Goal: Information Seeking & Learning: Learn about a topic

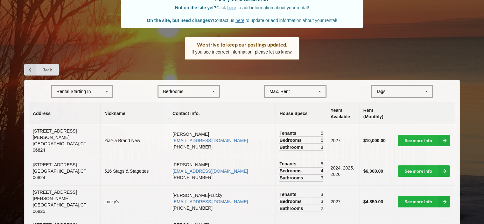
scroll to position [64, 0]
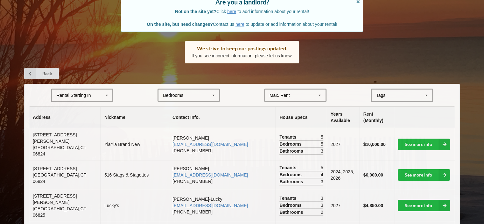
click at [108, 94] on icon at bounding box center [107, 95] width 10 height 12
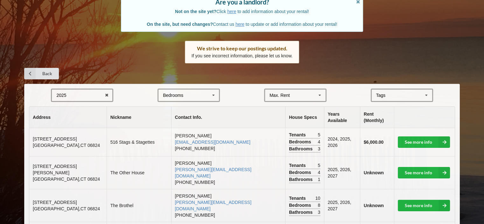
click at [89, 95] on div "2025 2025 2026 2027 2028" at bounding box center [82, 94] width 62 height 13
click at [65, 130] on span "2027" at bounding box center [62, 130] width 10 height 5
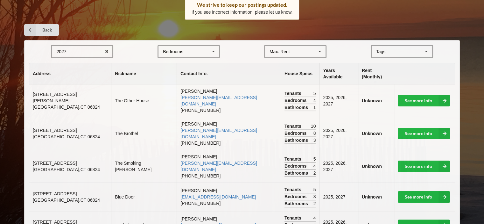
scroll to position [127, 0]
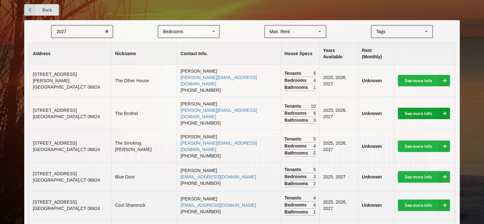
click at [437, 108] on link "See more info" at bounding box center [424, 113] width 52 height 11
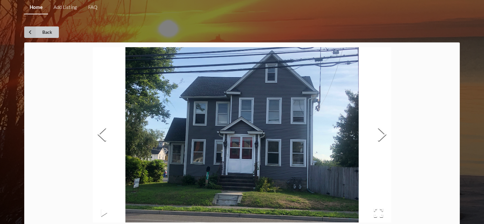
click at [29, 32] on icon at bounding box center [29, 31] width 11 height 11
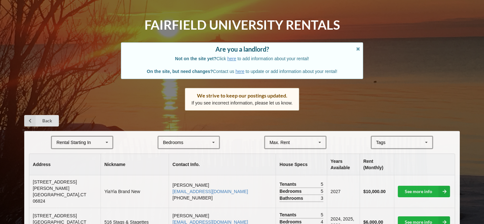
scroll to position [64, 0]
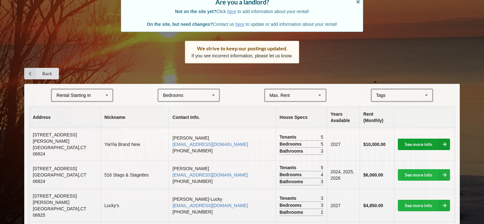
click at [436, 140] on link "See more info" at bounding box center [424, 143] width 52 height 11
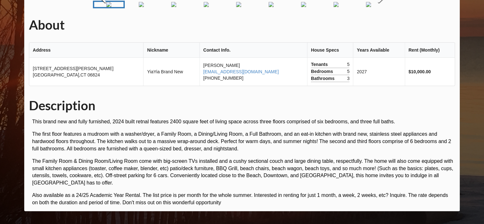
scroll to position [64, 0]
click at [176, 7] on img "Go to Slide 3" at bounding box center [173, 4] width 5 height 5
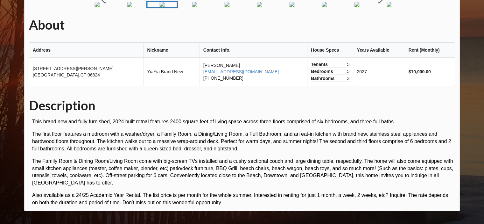
scroll to position [141, 0]
click at [226, 7] on img "Go to Slide 5" at bounding box center [226, 4] width 5 height 5
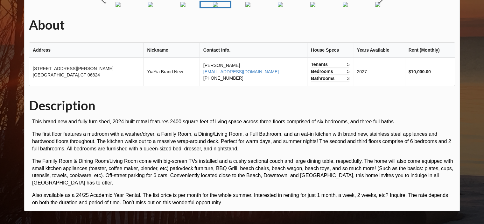
click at [249, 7] on img "Go to Slide 6" at bounding box center [247, 4] width 5 height 5
click at [272, 7] on img "Go to Slide 7" at bounding box center [274, 4] width 5 height 5
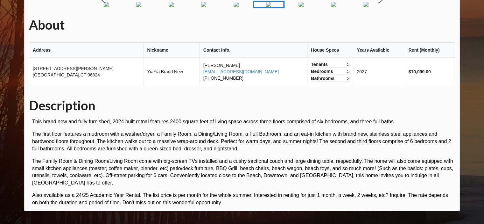
click at [299, 7] on img "Go to Slide 8" at bounding box center [301, 4] width 5 height 5
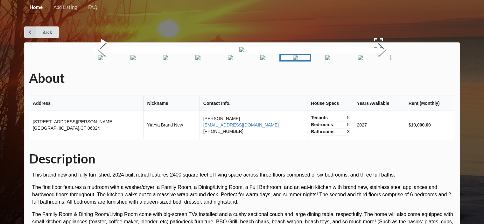
scroll to position [0, 0]
click at [48, 32] on link "Back" at bounding box center [41, 31] width 35 height 11
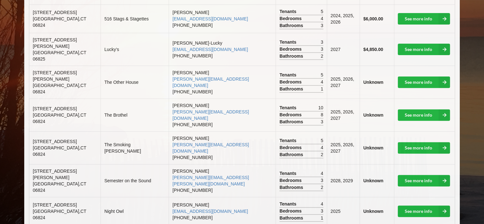
scroll to position [223, 0]
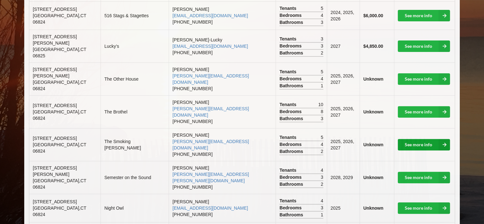
click at [433, 139] on link "See more info" at bounding box center [424, 144] width 52 height 11
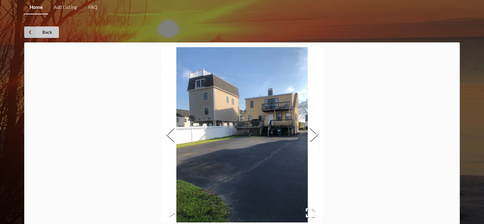
click at [49, 31] on link "Back" at bounding box center [41, 31] width 35 height 11
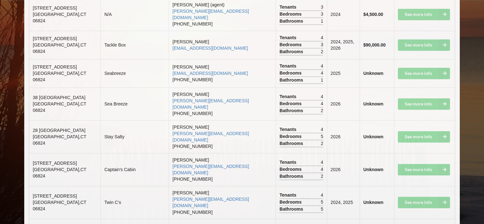
scroll to position [1018, 0]
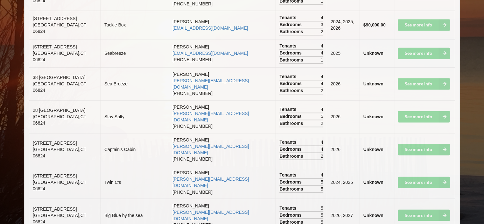
click at [428, 198] on td "See more info" at bounding box center [424, 214] width 61 height 33
click at [446, 198] on td "See more info" at bounding box center [424, 214] width 61 height 33
click at [414, 198] on td "See more info" at bounding box center [424, 214] width 61 height 33
click at [420, 198] on td "See more info" at bounding box center [424, 214] width 61 height 33
click at [438, 198] on td "See more info" at bounding box center [424, 214] width 61 height 33
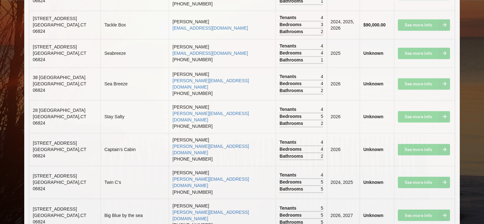
click at [438, 198] on td "See more info" at bounding box center [424, 214] width 61 height 33
click at [432, 198] on td "See more info" at bounding box center [424, 214] width 61 height 33
click at [428, 198] on td "See more info" at bounding box center [424, 214] width 61 height 33
click at [446, 198] on td "See more info" at bounding box center [424, 214] width 61 height 33
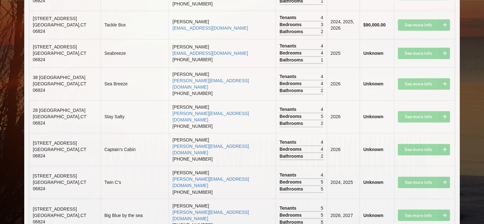
click at [430, 198] on td "See more info" at bounding box center [424, 214] width 61 height 33
click at [428, 198] on td "See more info" at bounding box center [424, 214] width 61 height 33
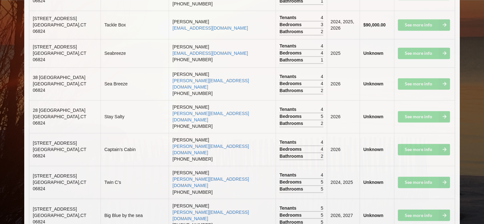
click at [428, 198] on td "See more info" at bounding box center [424, 214] width 61 height 33
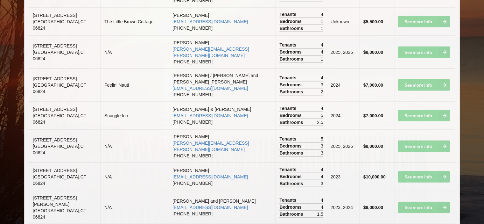
scroll to position [1368, 0]
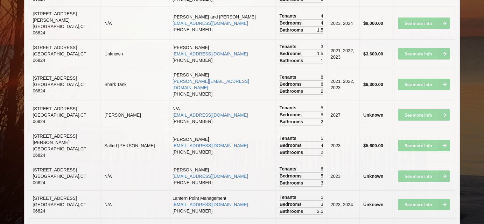
scroll to position [1559, 0]
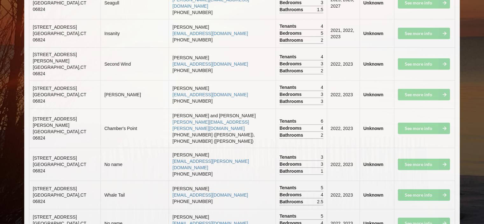
scroll to position [1941, 0]
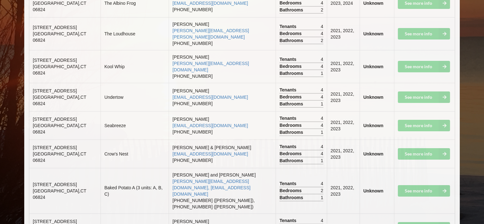
scroll to position [2260, 0]
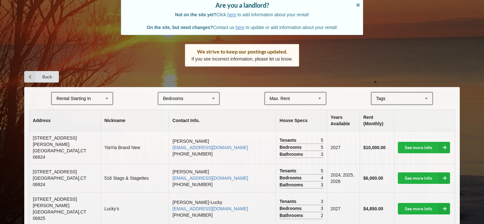
scroll to position [64, 0]
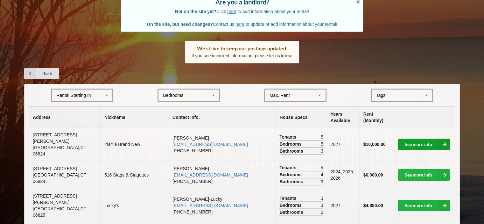
click at [420, 141] on link "See more info" at bounding box center [424, 143] width 52 height 11
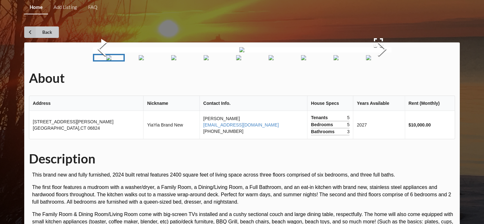
click at [47, 29] on link "Back" at bounding box center [41, 31] width 35 height 11
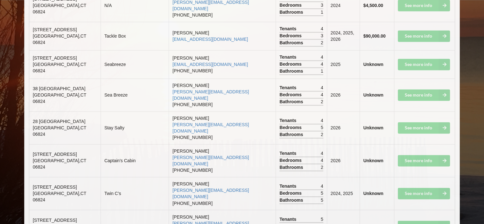
scroll to position [1018, 0]
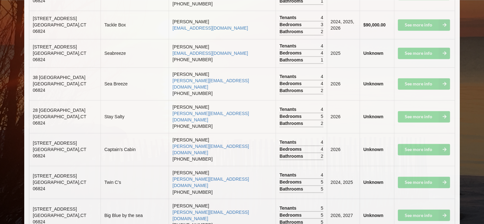
click at [434, 165] on td "See more info" at bounding box center [424, 181] width 61 height 33
click at [443, 165] on td "See more info" at bounding box center [424, 181] width 61 height 33
click at [410, 165] on td "See more info" at bounding box center [424, 181] width 61 height 33
click at [418, 165] on td "See more info" at bounding box center [424, 181] width 61 height 33
click at [419, 165] on td "See more info" at bounding box center [424, 181] width 61 height 33
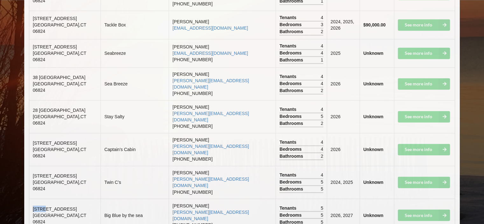
click at [419, 165] on td "See more info" at bounding box center [424, 181] width 61 height 33
click at [420, 165] on td "See more info" at bounding box center [424, 181] width 61 height 33
click at [421, 165] on td "See more info" at bounding box center [424, 181] width 61 height 33
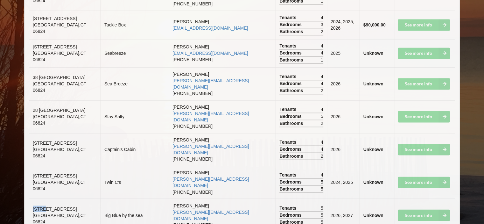
click at [422, 165] on td "See more info" at bounding box center [424, 181] width 61 height 33
click at [443, 165] on td "See more info" at bounding box center [424, 181] width 61 height 33
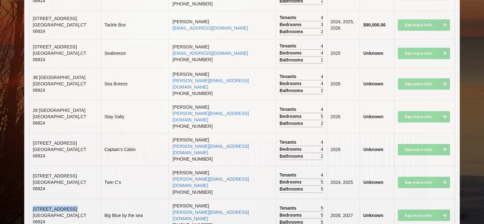
click at [443, 165] on td "See more info" at bounding box center [424, 181] width 61 height 33
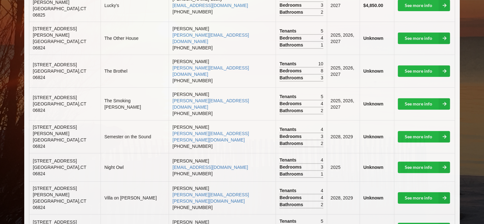
scroll to position [255, 0]
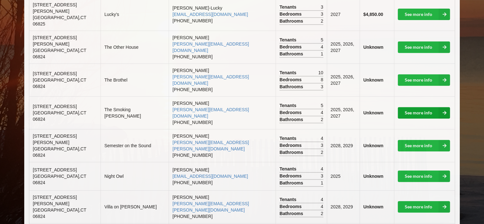
click at [430, 107] on link "See more info" at bounding box center [424, 112] width 52 height 11
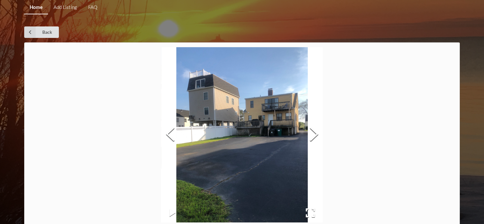
click at [310, 133] on button "Next Slide" at bounding box center [314, 135] width 18 height 58
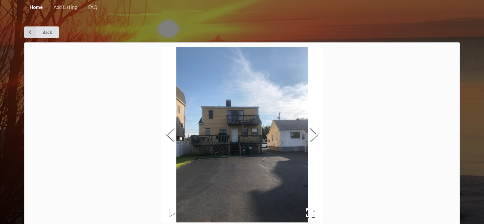
click at [310, 133] on button "Next Slide" at bounding box center [314, 135] width 18 height 58
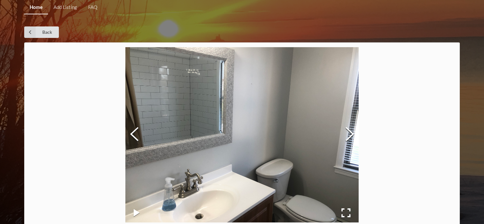
click at [348, 131] on button "Next Slide" at bounding box center [350, 135] width 18 height 58
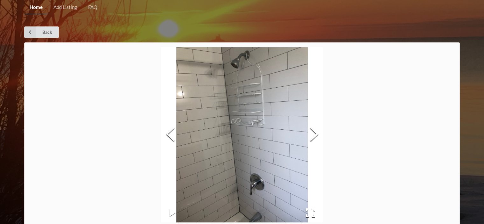
click at [311, 136] on button "Next Slide" at bounding box center [314, 135] width 18 height 58
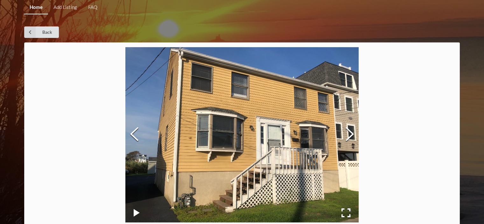
click at [348, 135] on button "Next Slide" at bounding box center [350, 135] width 18 height 58
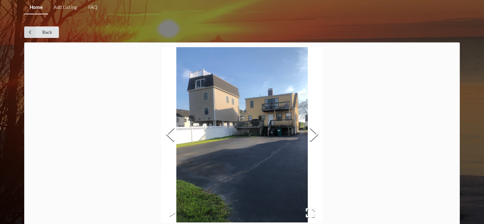
click at [316, 137] on button "Next Slide" at bounding box center [314, 135] width 18 height 58
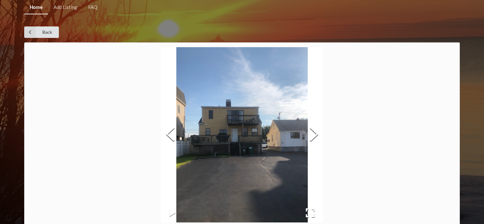
click at [315, 137] on button "Next Slide" at bounding box center [314, 135] width 18 height 58
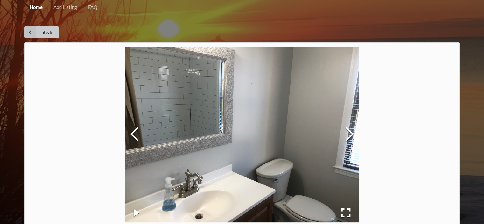
click at [46, 28] on link "Back" at bounding box center [41, 31] width 35 height 11
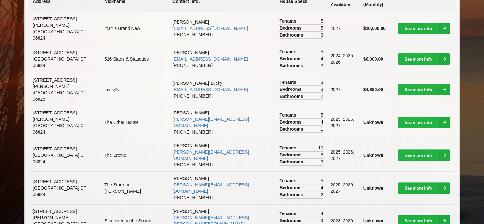
scroll to position [191, 0]
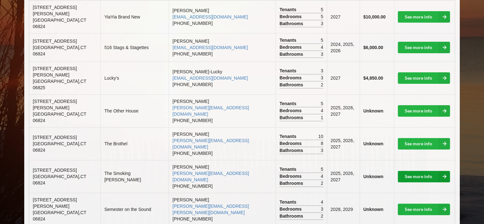
click at [435, 171] on link "See more info" at bounding box center [424, 176] width 52 height 11
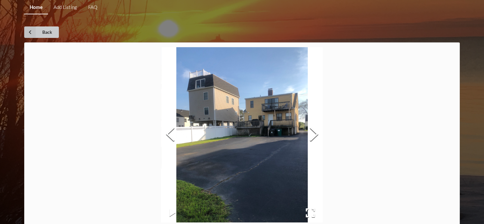
click at [47, 29] on link "Back" at bounding box center [41, 31] width 35 height 11
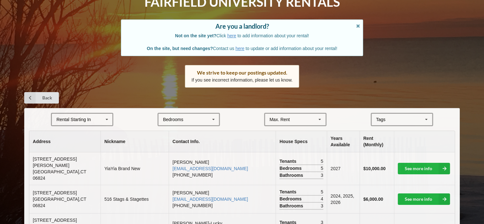
scroll to position [64, 0]
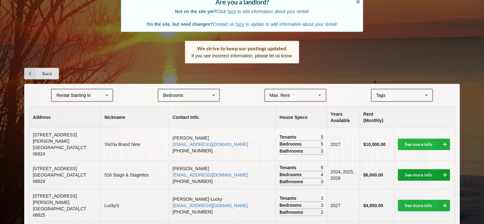
click at [415, 169] on link "See more info" at bounding box center [424, 174] width 52 height 11
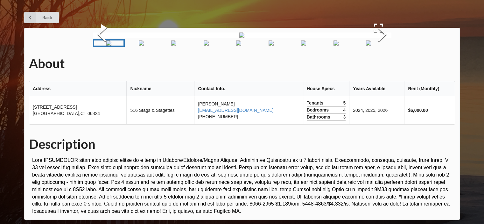
scroll to position [64, 0]
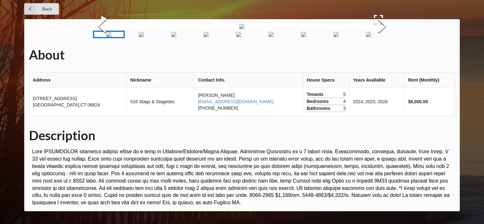
click at [383, 55] on button "Next Slide" at bounding box center [382, 27] width 18 height 58
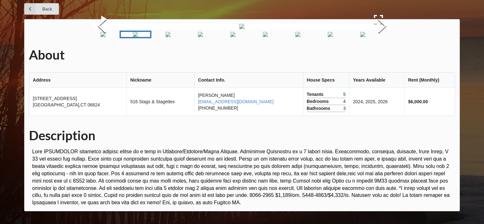
click at [383, 55] on button "Next Slide" at bounding box center [382, 27] width 18 height 58
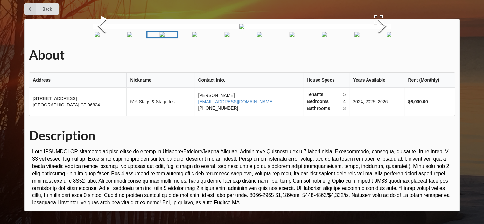
click at [383, 55] on button "Next Slide" at bounding box center [382, 27] width 18 height 58
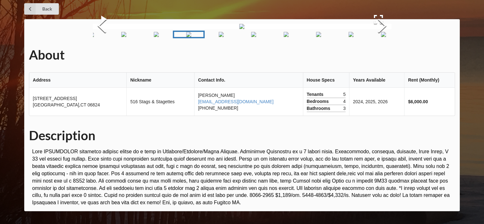
click at [383, 55] on button "Next Slide" at bounding box center [382, 27] width 18 height 58
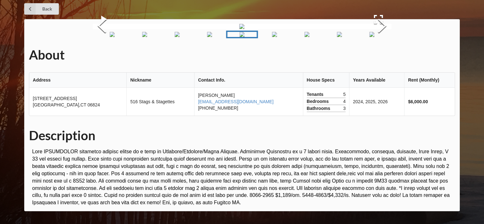
click at [383, 55] on button "Next Slide" at bounding box center [382, 27] width 18 height 58
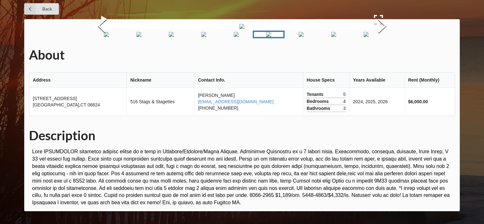
click at [383, 55] on button "Next Slide" at bounding box center [382, 27] width 18 height 58
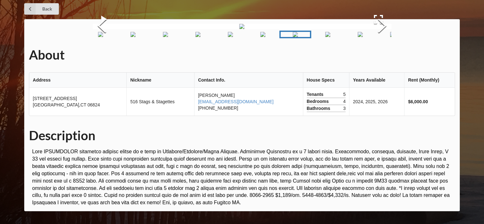
click at [383, 55] on button "Next Slide" at bounding box center [382, 27] width 18 height 58
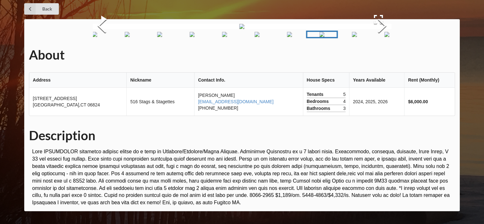
click at [383, 55] on button "Next Slide" at bounding box center [382, 27] width 18 height 58
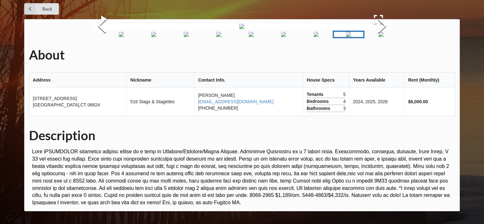
click at [383, 55] on button "Next Slide" at bounding box center [382, 27] width 18 height 58
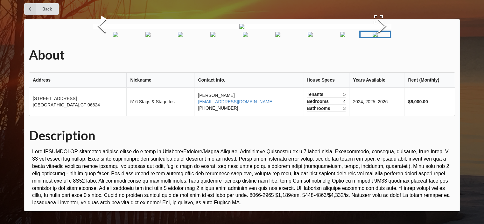
click at [382, 55] on button "Next Slide" at bounding box center [382, 27] width 18 height 58
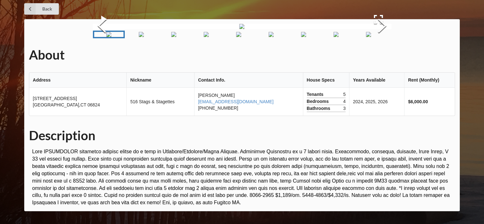
click at [382, 55] on button "Next Slide" at bounding box center [382, 27] width 18 height 58
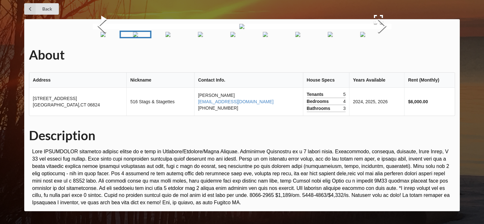
click at [382, 55] on button "Next Slide" at bounding box center [382, 27] width 18 height 58
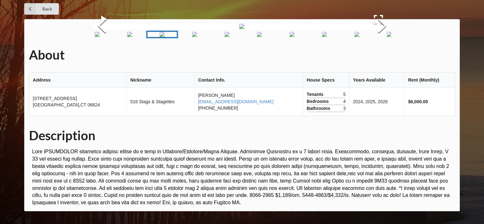
scroll to position [0, 0]
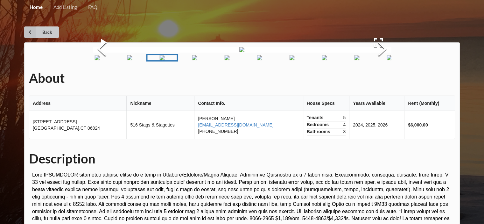
click at [49, 30] on link "Back" at bounding box center [41, 31] width 35 height 11
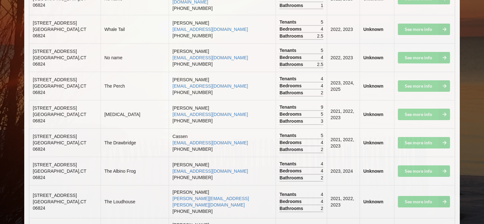
scroll to position [2100, 0]
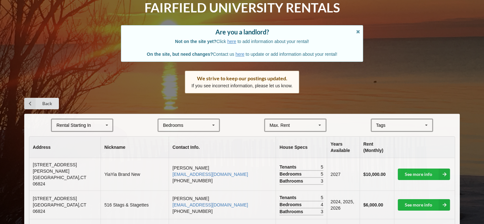
scroll to position [95, 0]
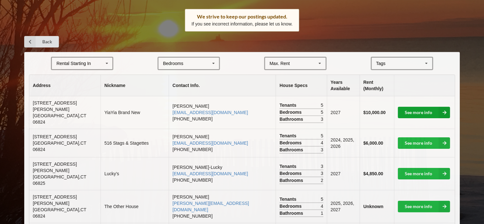
click at [441, 108] on icon at bounding box center [444, 112] width 11 height 11
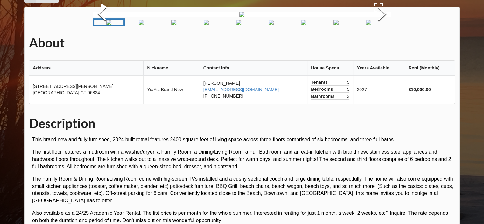
scroll to position [14, 0]
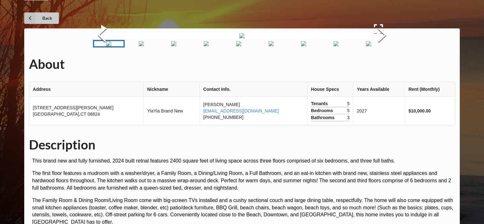
click at [48, 14] on link "Back" at bounding box center [41, 17] width 35 height 11
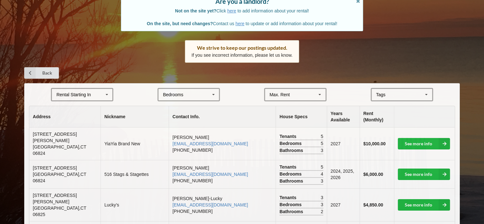
scroll to position [78, 0]
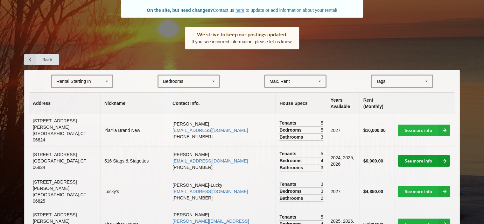
click at [436, 155] on link "See more info" at bounding box center [424, 160] width 52 height 11
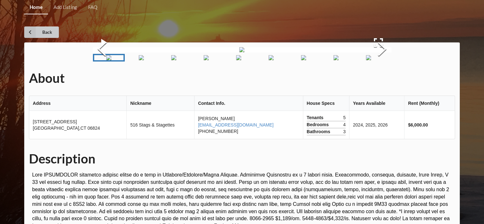
click at [48, 31] on link "Back" at bounding box center [41, 31] width 35 height 11
